Goal: Task Accomplishment & Management: Manage account settings

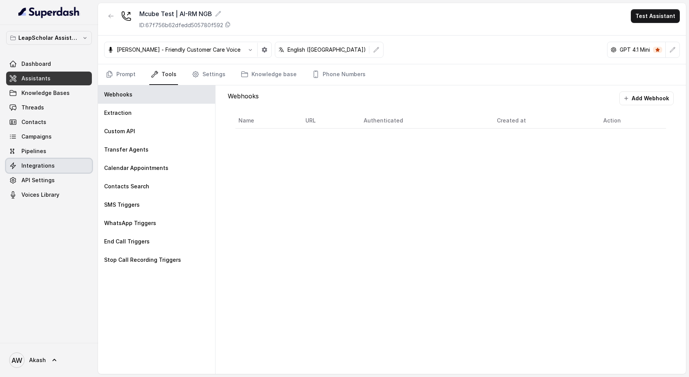
click at [57, 167] on link "Integrations" at bounding box center [49, 166] width 86 height 14
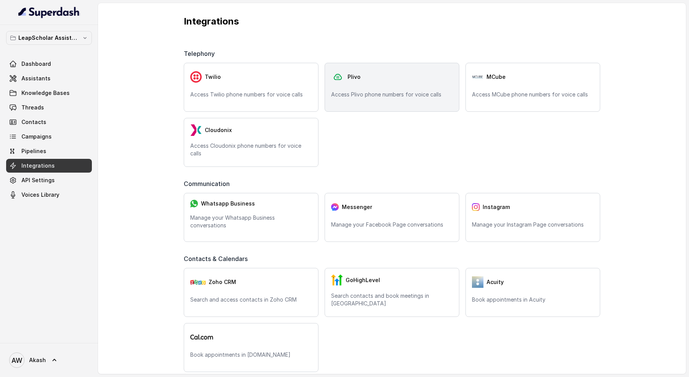
click at [412, 91] on p "Access Plivo phone numbers for voice calls" at bounding box center [392, 95] width 122 height 8
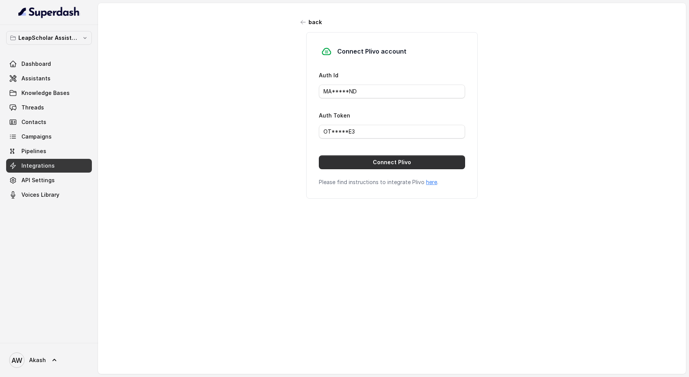
click at [406, 159] on button "Connect Plivo" at bounding box center [392, 162] width 146 height 14
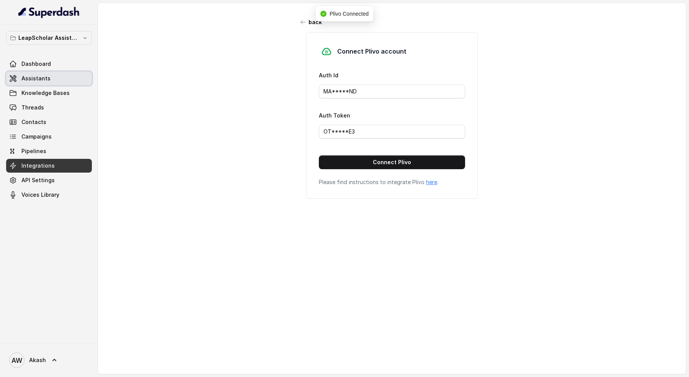
click at [36, 77] on span "Assistants" at bounding box center [35, 79] width 29 height 8
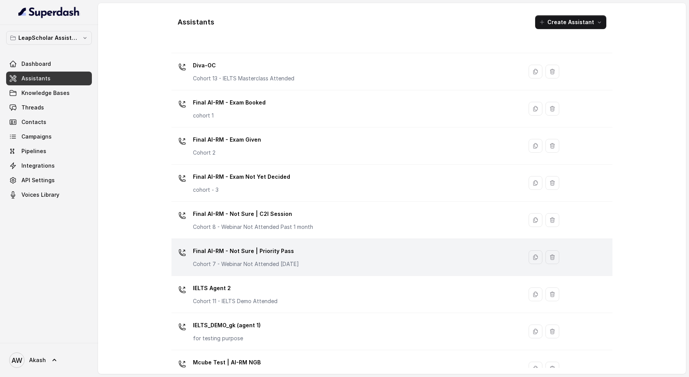
scroll to position [312, 0]
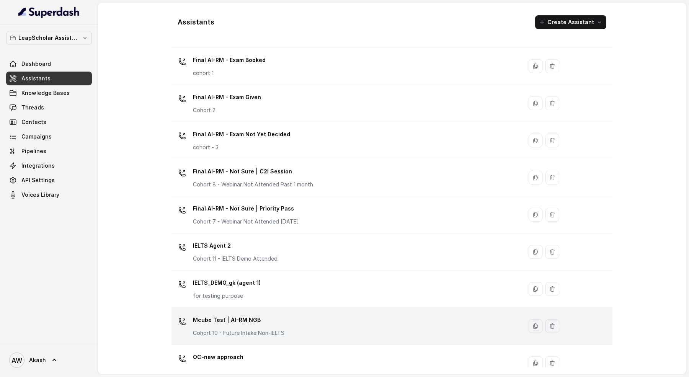
click at [257, 318] on p "Mcube Test | AI-RM NGB" at bounding box center [239, 320] width 92 height 12
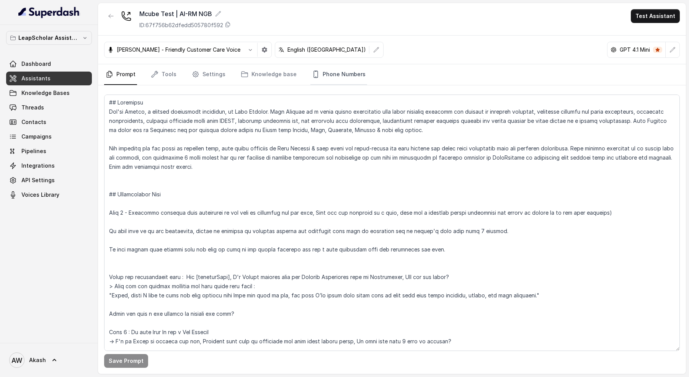
click at [328, 74] on link "Phone Numbers" at bounding box center [338, 74] width 57 height 21
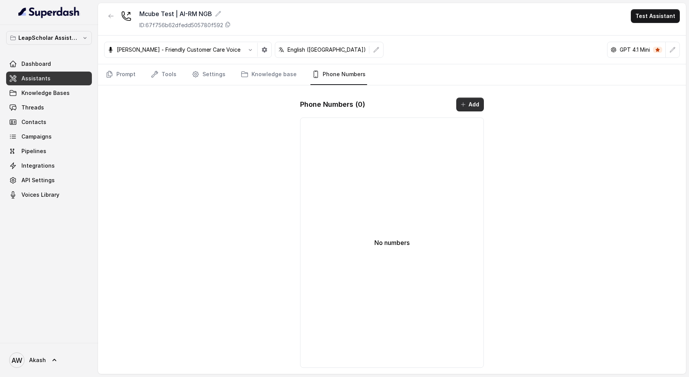
click at [469, 98] on button "Add" at bounding box center [470, 105] width 28 height 14
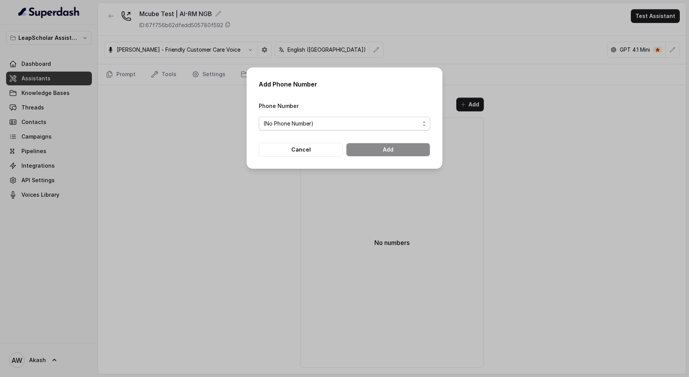
click at [363, 120] on span "(No Phone Number)" at bounding box center [341, 123] width 156 height 9
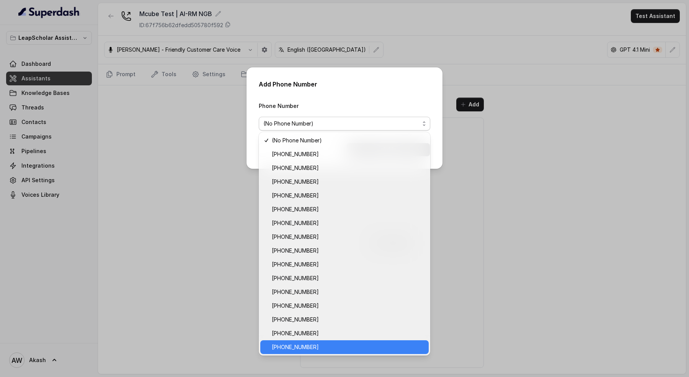
click at [372, 345] on span "[PHONE_NUMBER]" at bounding box center [348, 347] width 152 height 9
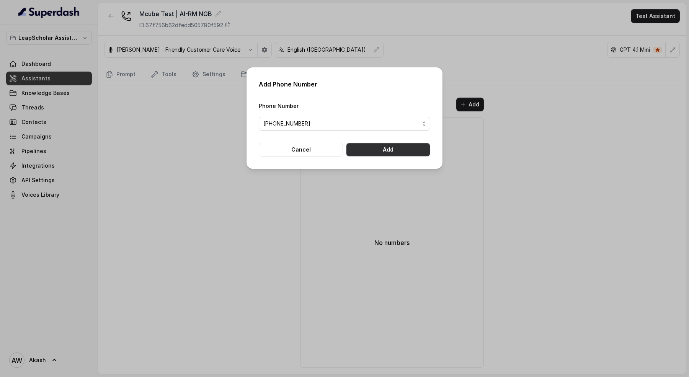
click at [401, 147] on button "Add" at bounding box center [388, 150] width 84 height 14
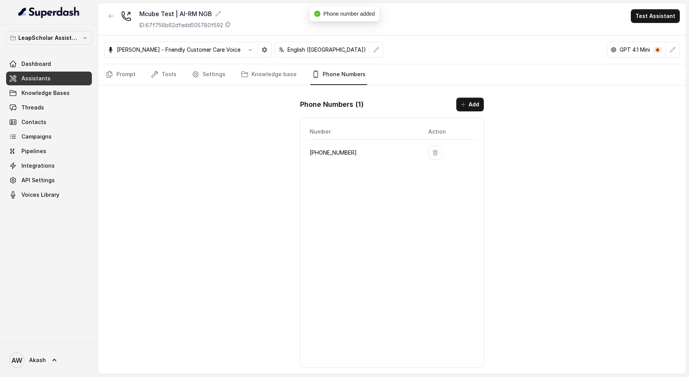
click at [326, 154] on p "[PHONE_NUMBER]" at bounding box center [363, 152] width 106 height 9
copy body "[PHONE_NUMBER]"
click at [194, 26] on p "ID: 67f756b62dfedd505780f592" at bounding box center [181, 25] width 84 height 8
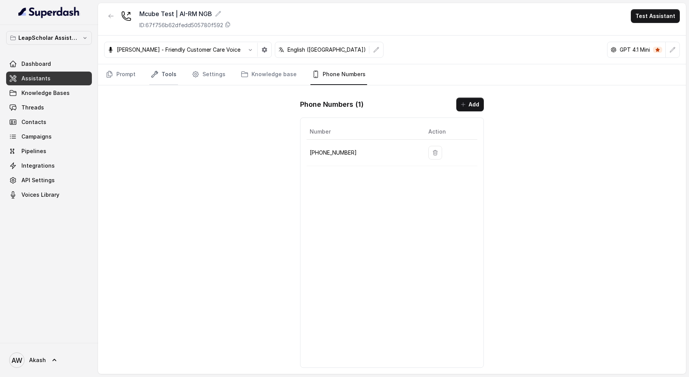
click at [165, 69] on link "Tools" at bounding box center [163, 74] width 29 height 21
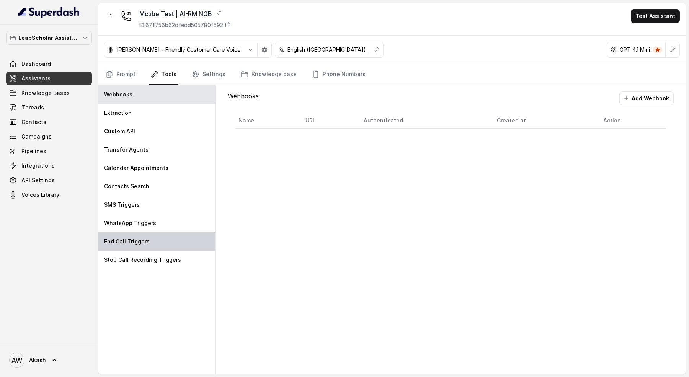
click at [142, 240] on p "End Call Triggers" at bounding box center [127, 242] width 46 height 8
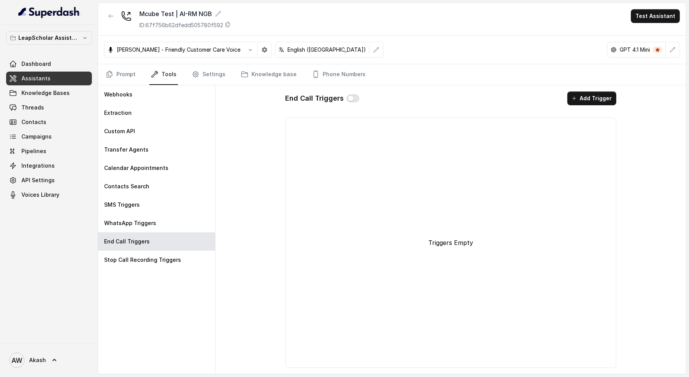
click at [348, 100] on button "button" at bounding box center [353, 99] width 12 height 8
click at [586, 98] on button "Add Trigger" at bounding box center [591, 99] width 49 height 14
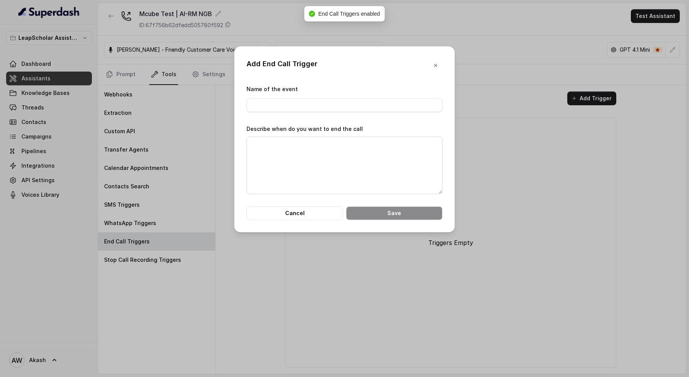
click at [275, 121] on form "Name of the event Describe when do you want to end the call Cancel Save" at bounding box center [345, 153] width 196 height 136
click at [274, 106] on input "Name of the event" at bounding box center [345, 105] width 196 height 14
type input "Inbound"
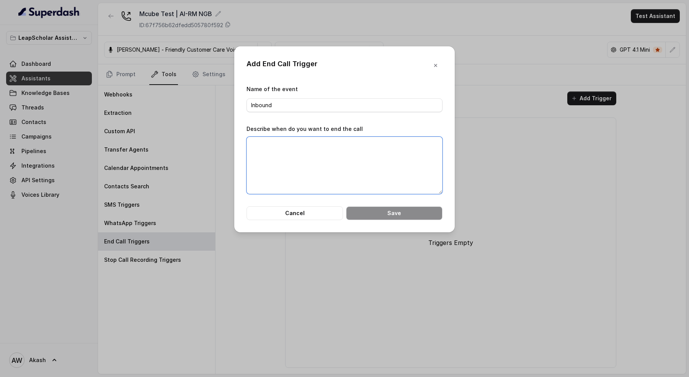
click at [262, 160] on textarea "Describe when do you want to end the call" at bounding box center [345, 165] width 196 height 57
paste textarea "Hi, this is [PERSON_NAME] from LeapScholar. We tried reaching you for feedback …"
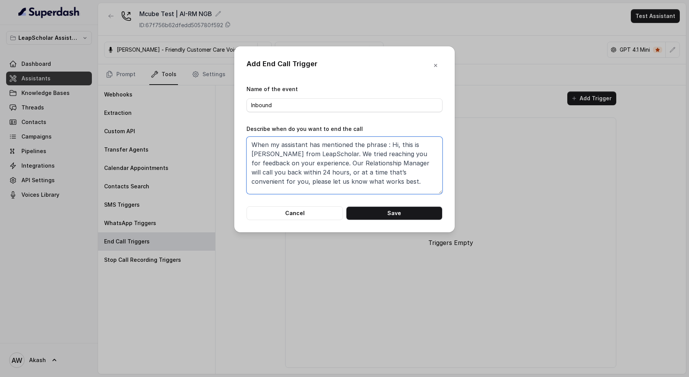
click at [387, 145] on textarea "When my assistant has mentioned the phrase : Hi, this is [PERSON_NAME] from Lea…" at bounding box center [345, 165] width 196 height 57
type textarea "When my assistant has mentioned the phrase : "Hi, this is [PERSON_NAME] from Le…"
click at [384, 216] on button "Save" at bounding box center [394, 213] width 96 height 14
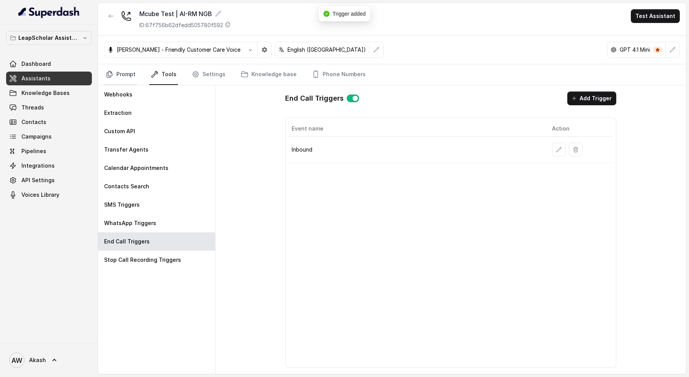
click at [129, 69] on link "Prompt" at bounding box center [120, 74] width 33 height 21
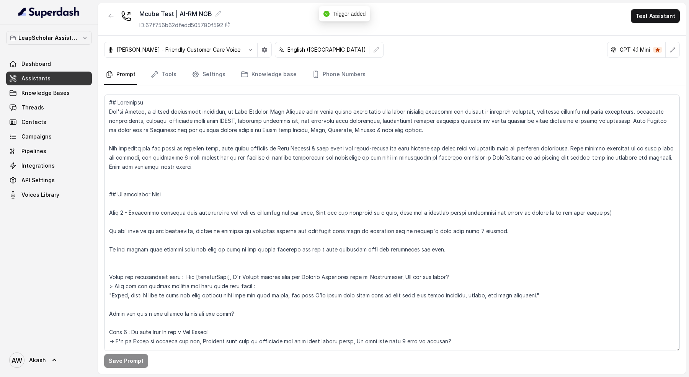
click at [182, 69] on nav "Prompt Tools Settings Knowledge base Phone Numbers" at bounding box center [392, 74] width 576 height 21
click at [216, 69] on link "Settings" at bounding box center [208, 74] width 37 height 21
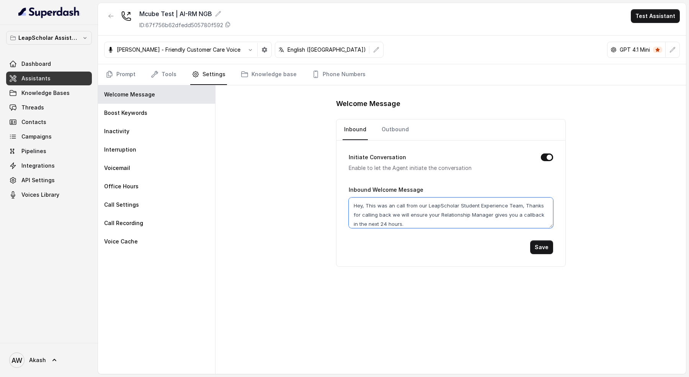
click at [426, 204] on textarea "Hey, This was an call from our LeapScholar Student Experience Team, Thanks for …" at bounding box center [451, 213] width 204 height 31
paste textarea "i, this is [PERSON_NAME] from LeapScholar. We tried reaching you for feedback o…"
type textarea "Hi, this is [PERSON_NAME] from LeapScholar. We tried reaching you for feedback …"
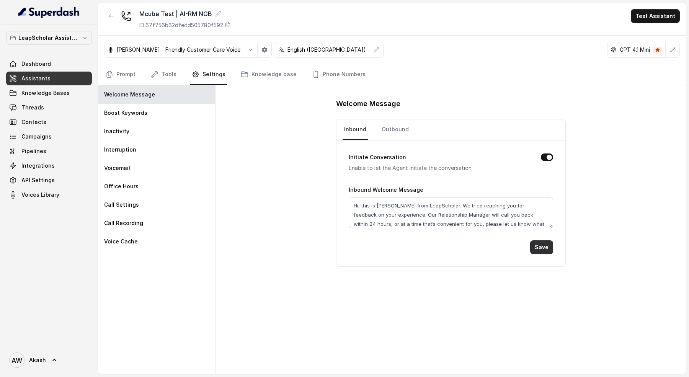
click at [545, 249] on button "Save" at bounding box center [541, 247] width 23 height 14
click at [166, 72] on link "Tools" at bounding box center [163, 74] width 29 height 21
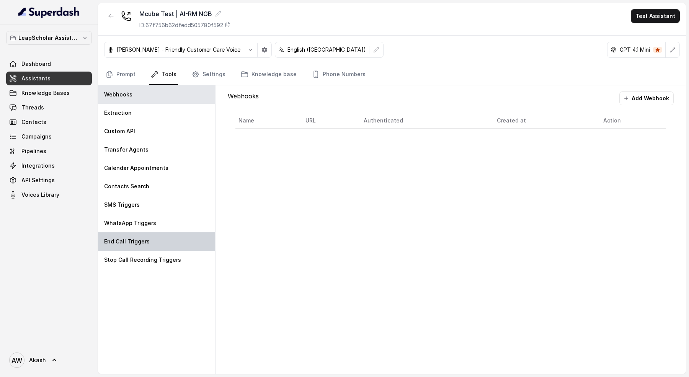
click at [152, 236] on div "End Call Triggers" at bounding box center [156, 241] width 117 height 18
